Goal: Task Accomplishment & Management: Complete application form

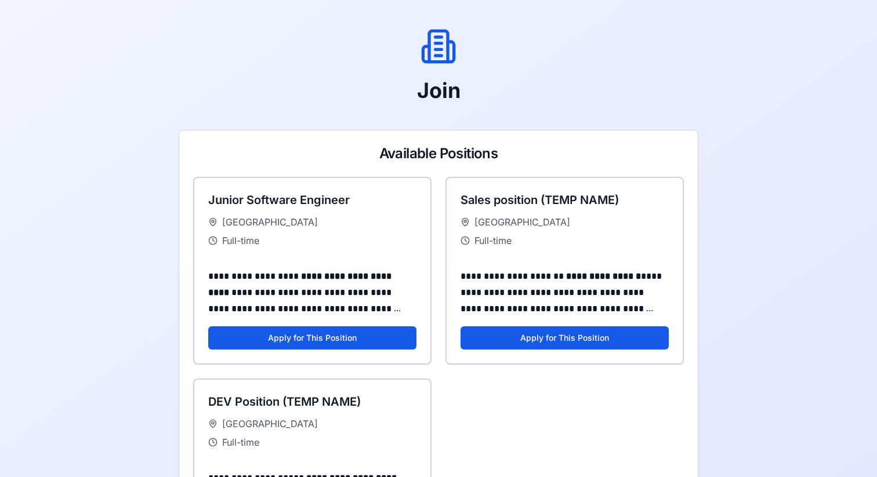
click at [475, 82] on h1 "Join" at bounding box center [438, 90] width 723 height 23
drag, startPoint x: 468, startPoint y: 82, endPoint x: 408, endPoint y: 81, distance: 60.3
click at [408, 82] on h1 "Join" at bounding box center [438, 90] width 723 height 23
click at [479, 88] on h1 "Join" at bounding box center [438, 90] width 723 height 23
